Goal: Task Accomplishment & Management: Manage account settings

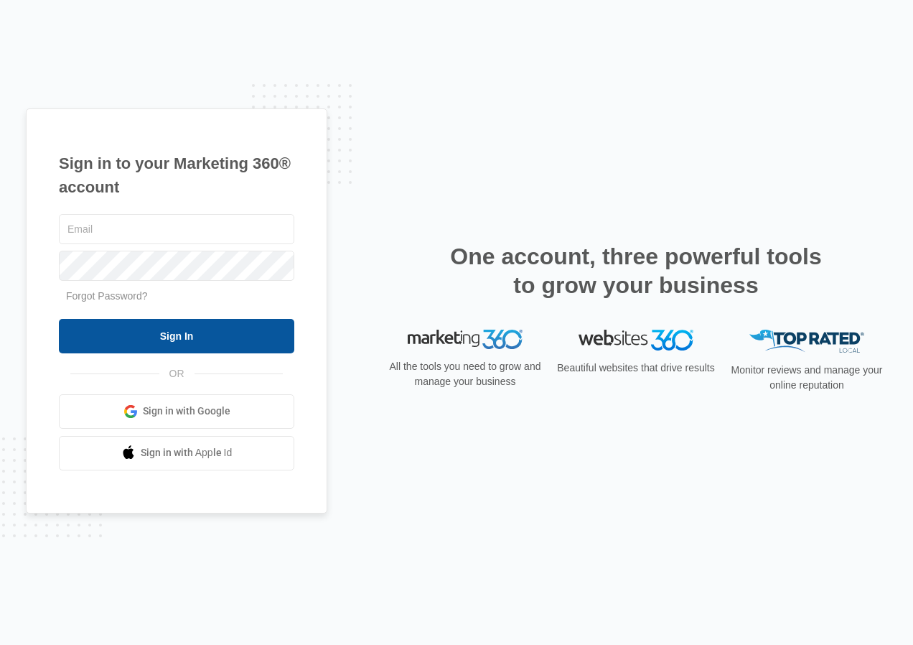
type input "[EMAIL_ADDRESS][DOMAIN_NAME]"
click at [175, 333] on input "Sign In" at bounding box center [176, 336] width 235 height 34
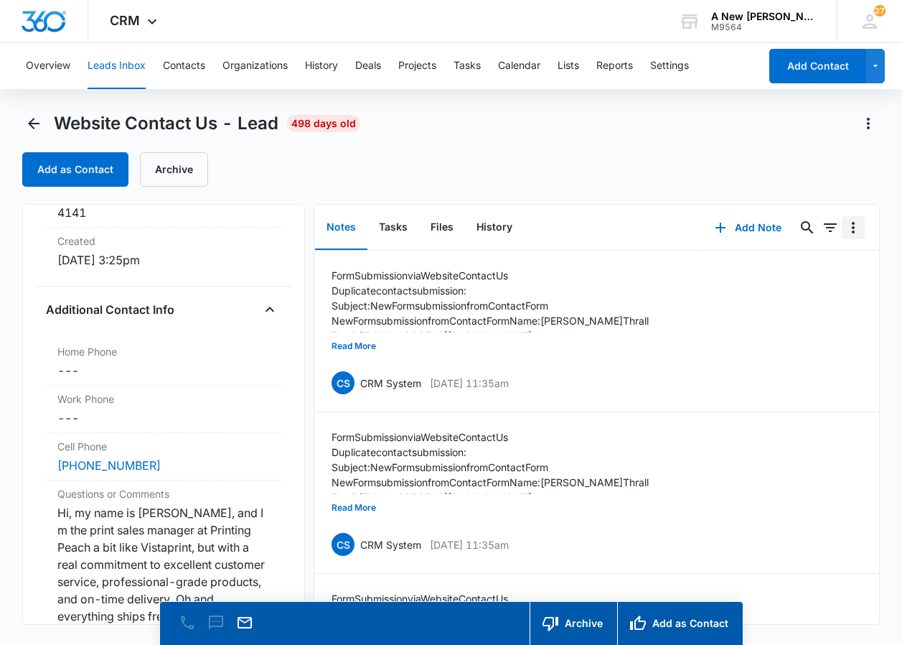
click at [845, 221] on icon "Overflow Menu" at bounding box center [853, 227] width 17 height 17
click at [866, 122] on icon "Actions" at bounding box center [868, 123] width 17 height 17
click at [823, 187] on div "Delete" at bounding box center [829, 185] width 31 height 10
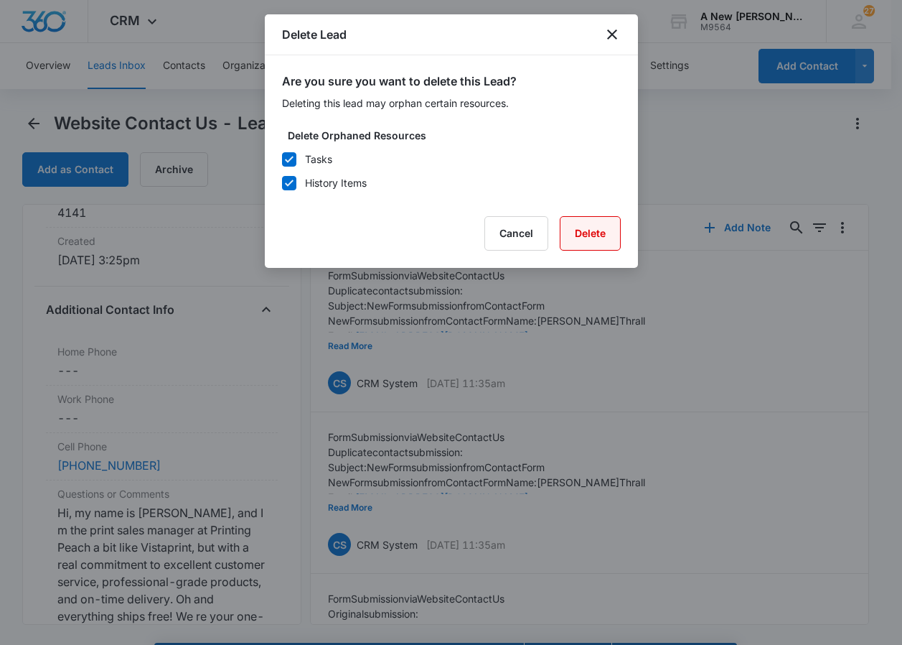
click at [580, 228] on button "Delete" at bounding box center [590, 233] width 61 height 34
